Goal: Connect with others: Connect with others

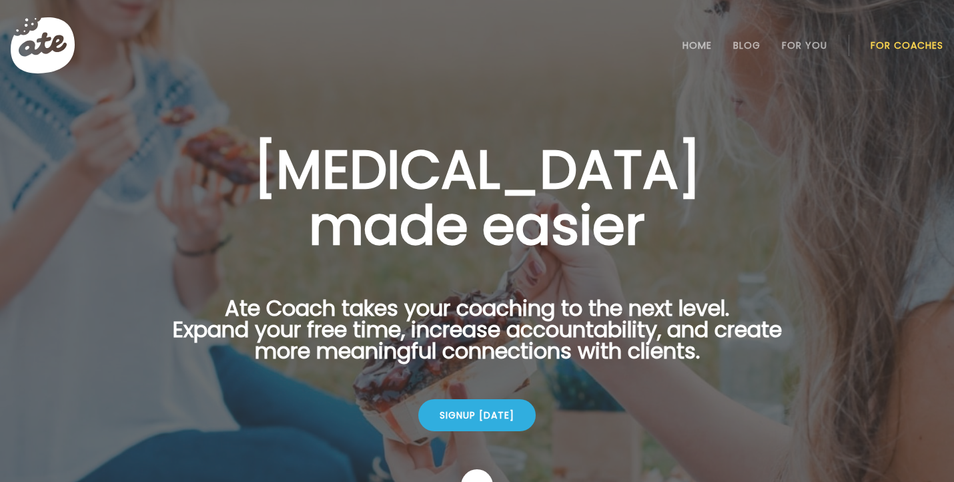
click at [906, 49] on link "For Coaches" at bounding box center [907, 45] width 73 height 11
click at [906, 47] on link "Login" at bounding box center [907, 45] width 61 height 27
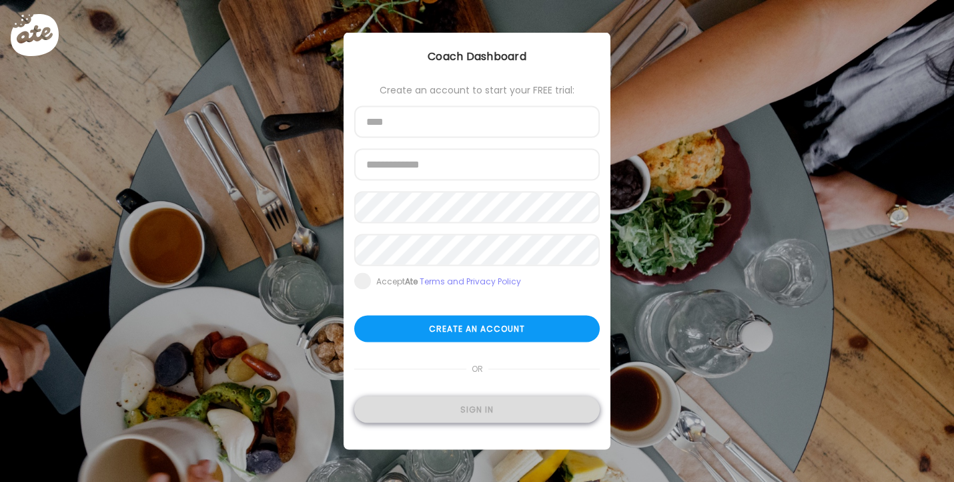
type input "**********"
click at [473, 408] on div "Sign in" at bounding box center [477, 409] width 246 height 27
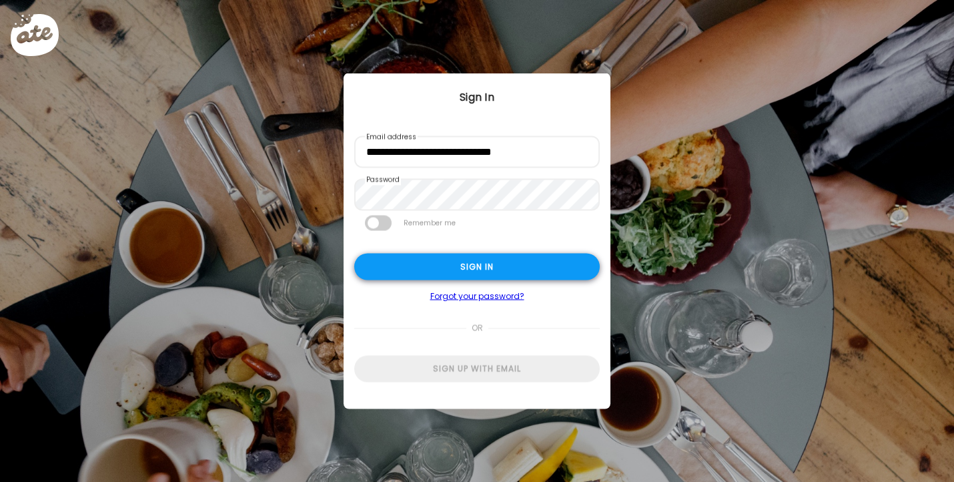
click at [502, 274] on div "Sign in" at bounding box center [477, 267] width 246 height 27
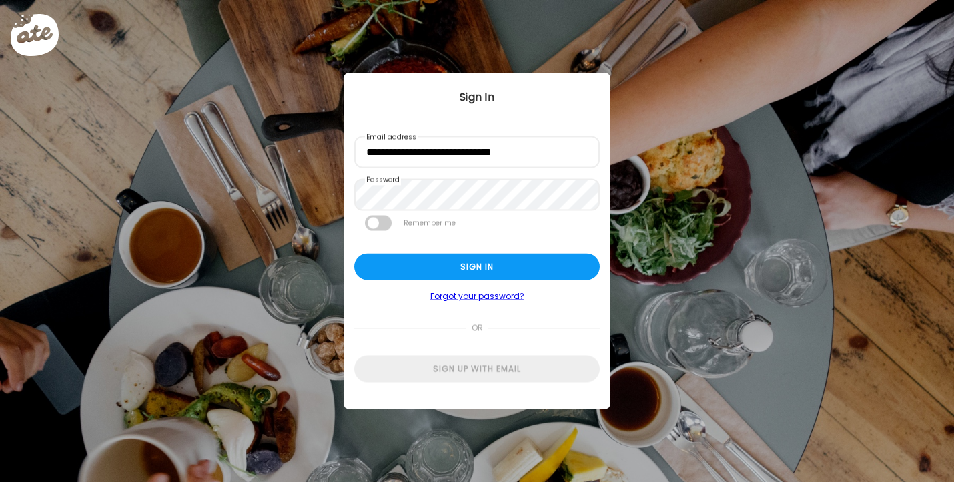
type input "****"
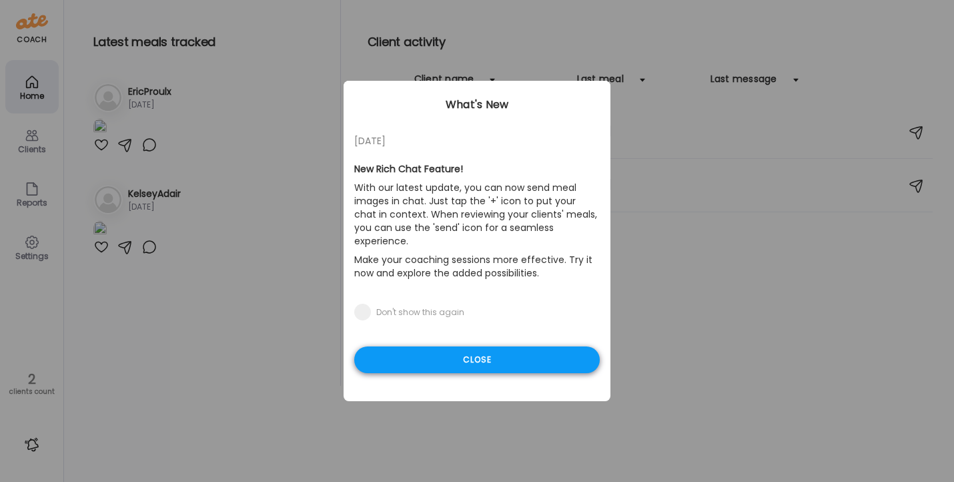
click at [474, 346] on div "Close" at bounding box center [477, 359] width 246 height 27
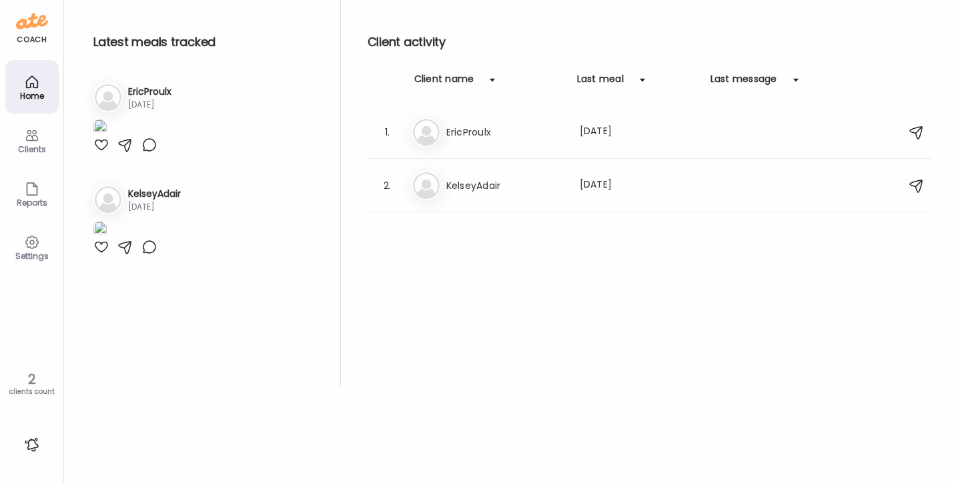
click at [47, 149] on div "Clients" at bounding box center [32, 149] width 48 height 9
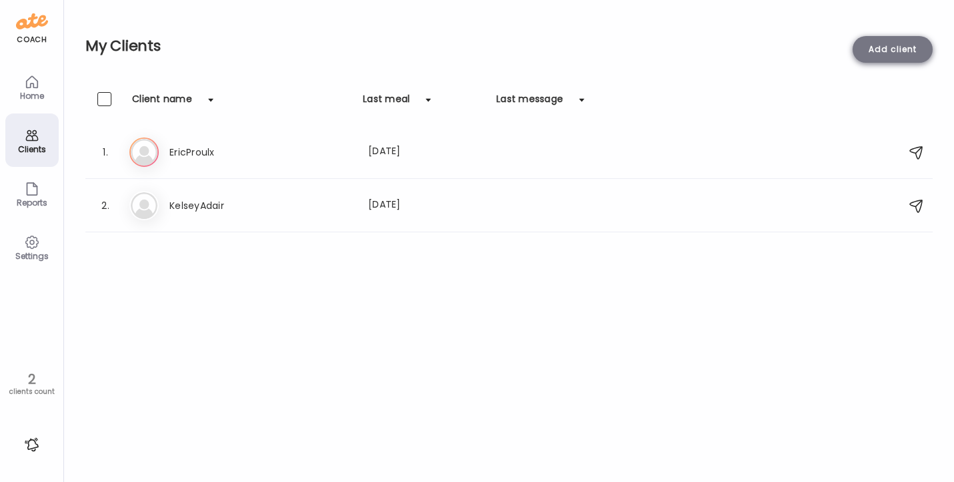
click at [867, 56] on div "Add client" at bounding box center [893, 49] width 80 height 27
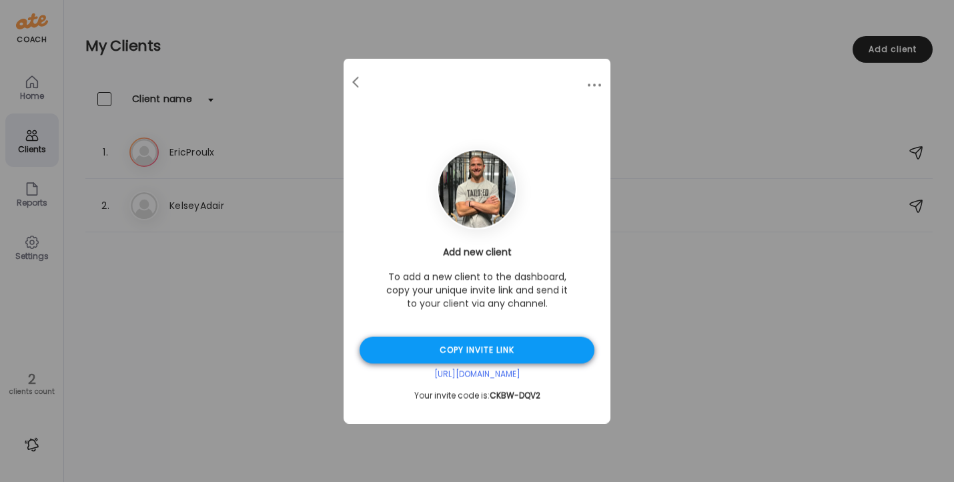
click at [501, 354] on div "Copy invite link" at bounding box center [477, 350] width 235 height 27
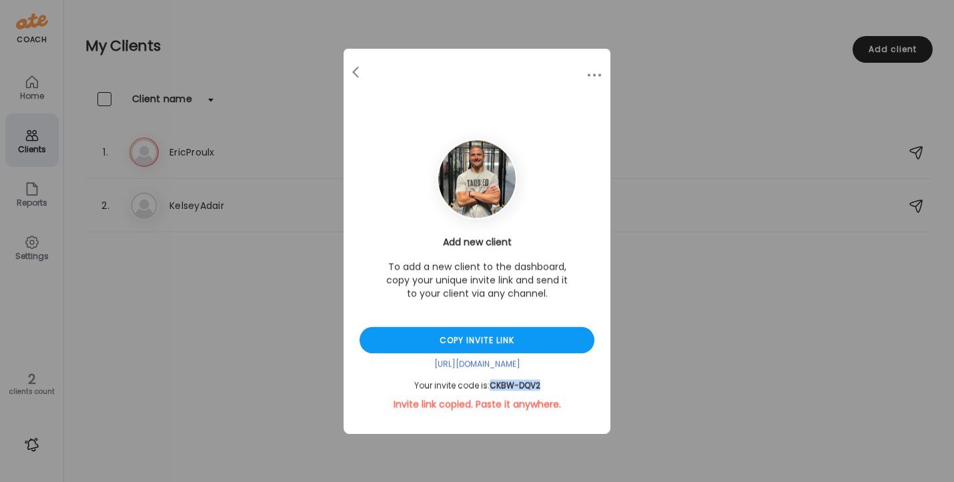
drag, startPoint x: 545, startPoint y: 381, endPoint x: 492, endPoint y: 387, distance: 53.0
click at [492, 387] on div "Your invite code is: CKBW-DQV2" at bounding box center [477, 385] width 235 height 11
copy span "CKBW-DQV2"
click at [732, 207] on div "Ate Coach Dashboard Wahoo! It’s official Take a moment to set up your Coach Pro…" at bounding box center [477, 241] width 954 height 482
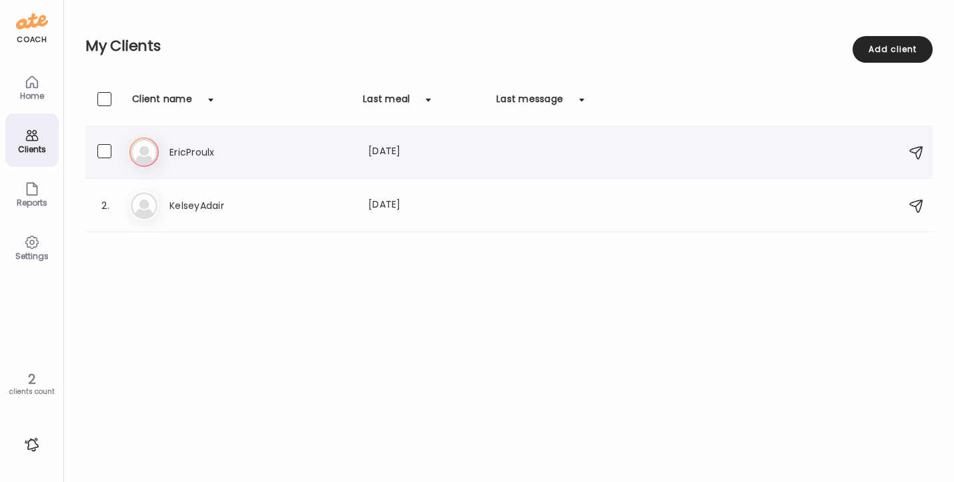
click at [144, 159] on icon at bounding box center [143, 151] width 29 height 29
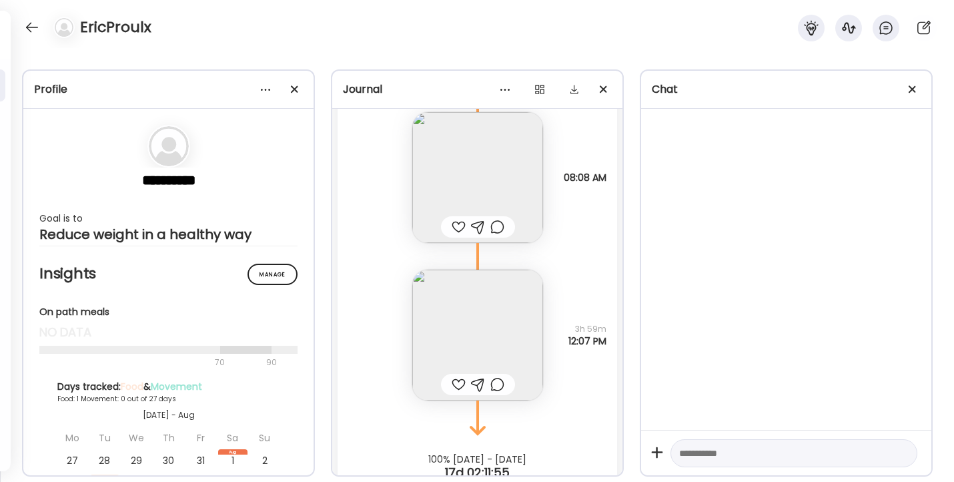
scroll to position [95, 0]
